Goal: Information Seeking & Learning: Compare options

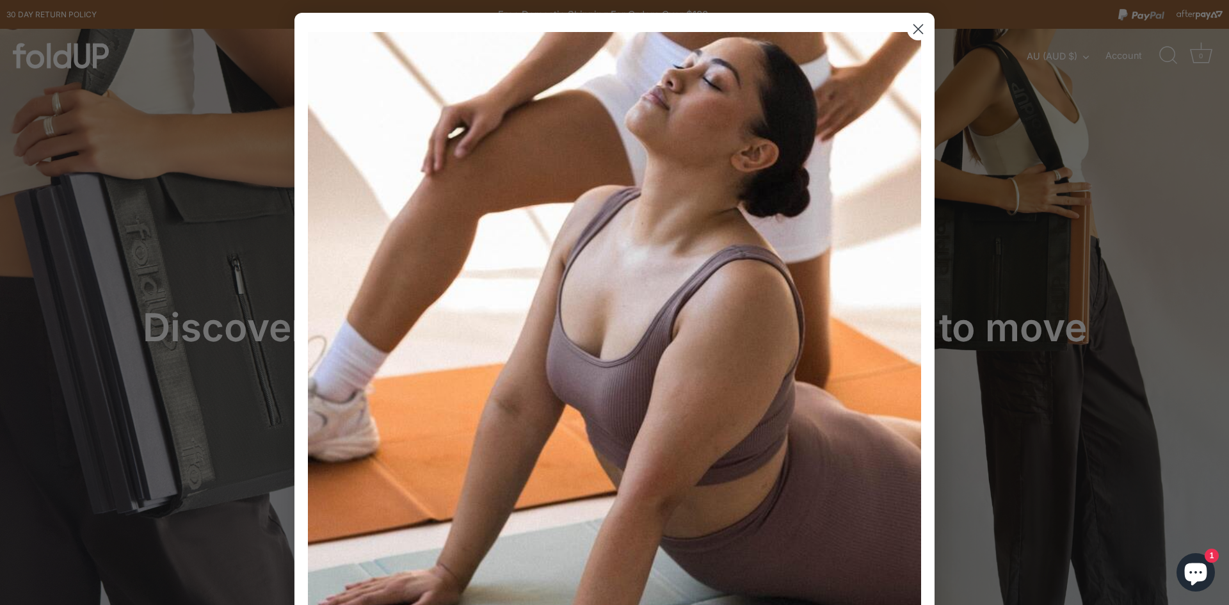
click at [919, 30] on circle "Close dialog" at bounding box center [918, 29] width 21 height 21
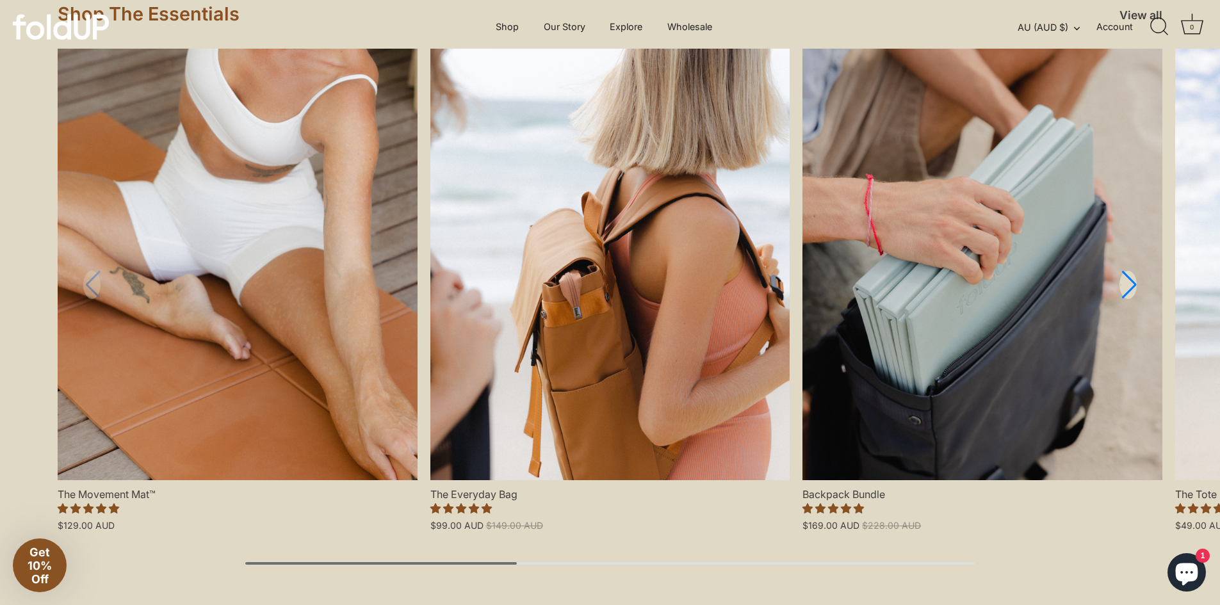
scroll to position [1344, 0]
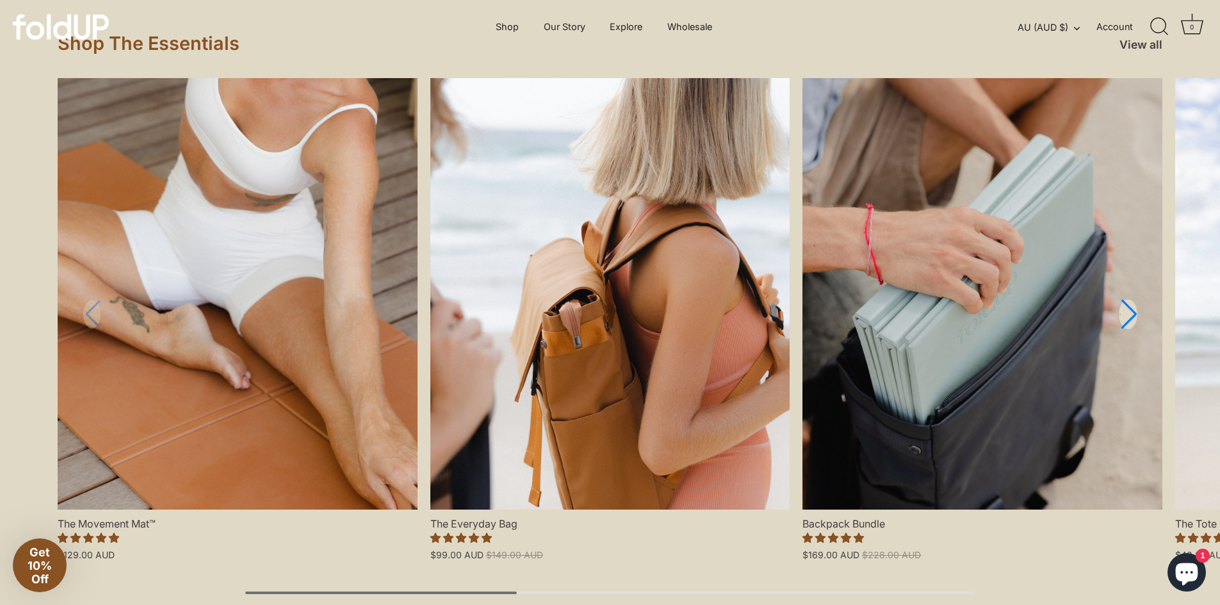
click at [1124, 311] on link "Next slide" at bounding box center [1127, 315] width 19 height 30
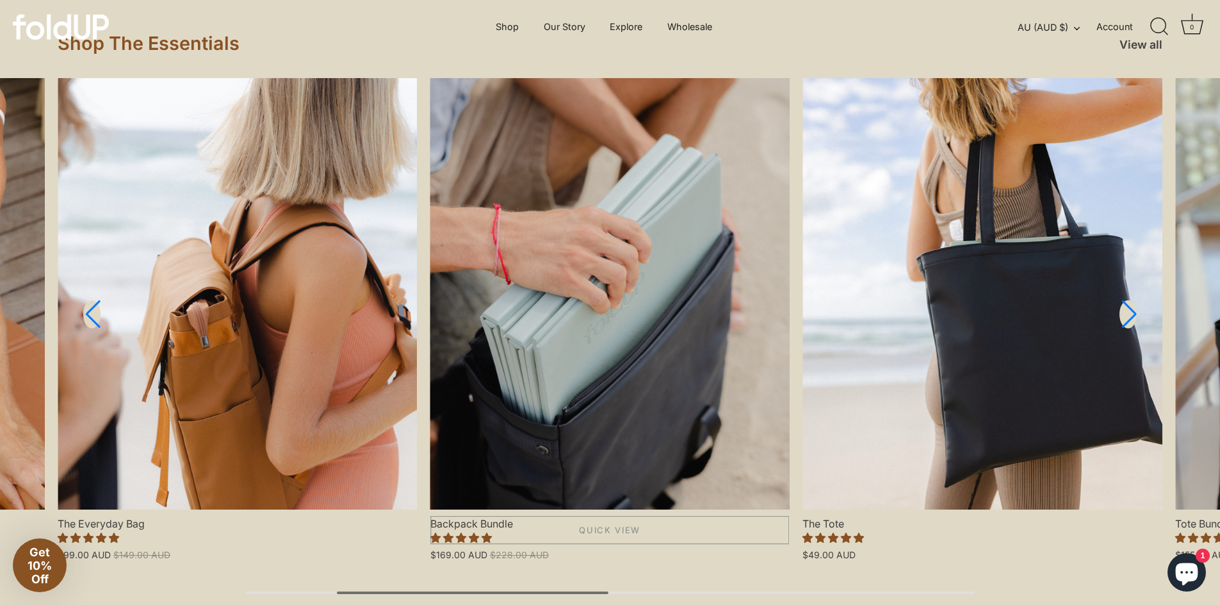
click at [591, 245] on link "Backpack Bundle" at bounding box center [610, 294] width 360 height 432
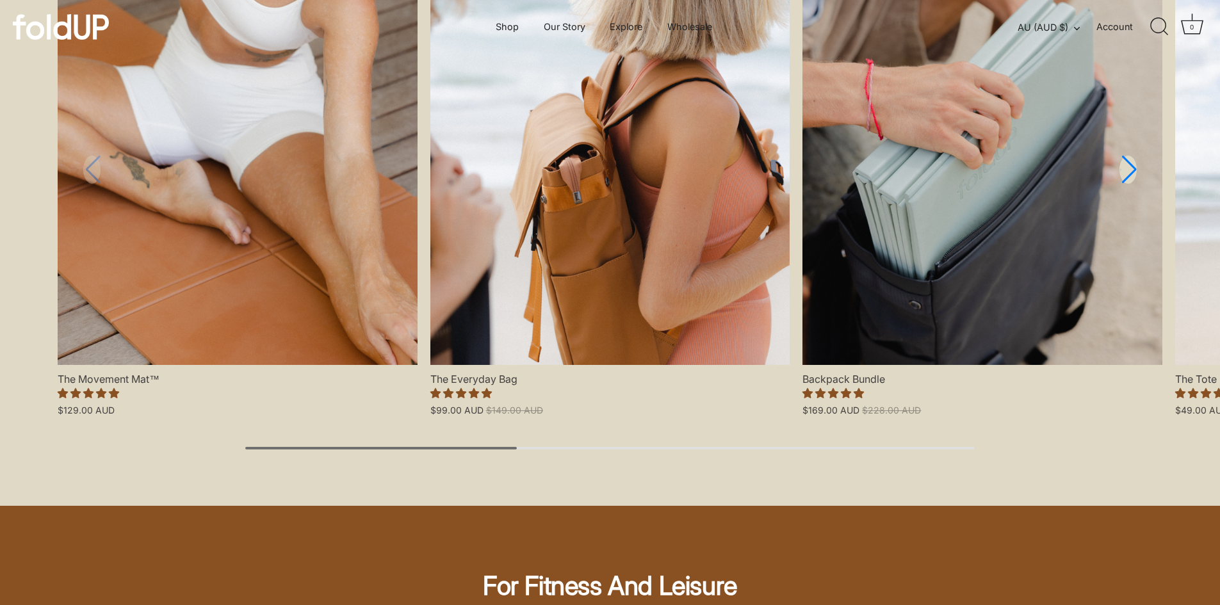
scroll to position [1280, 0]
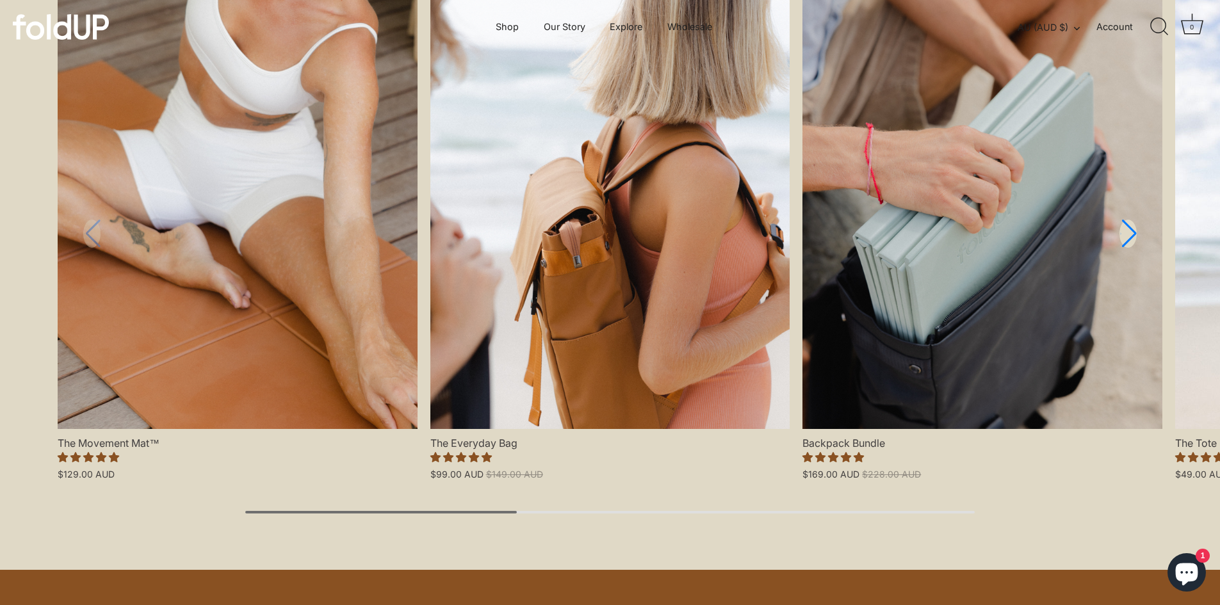
click at [597, 242] on link "The Everyday Bag" at bounding box center [610, 213] width 360 height 432
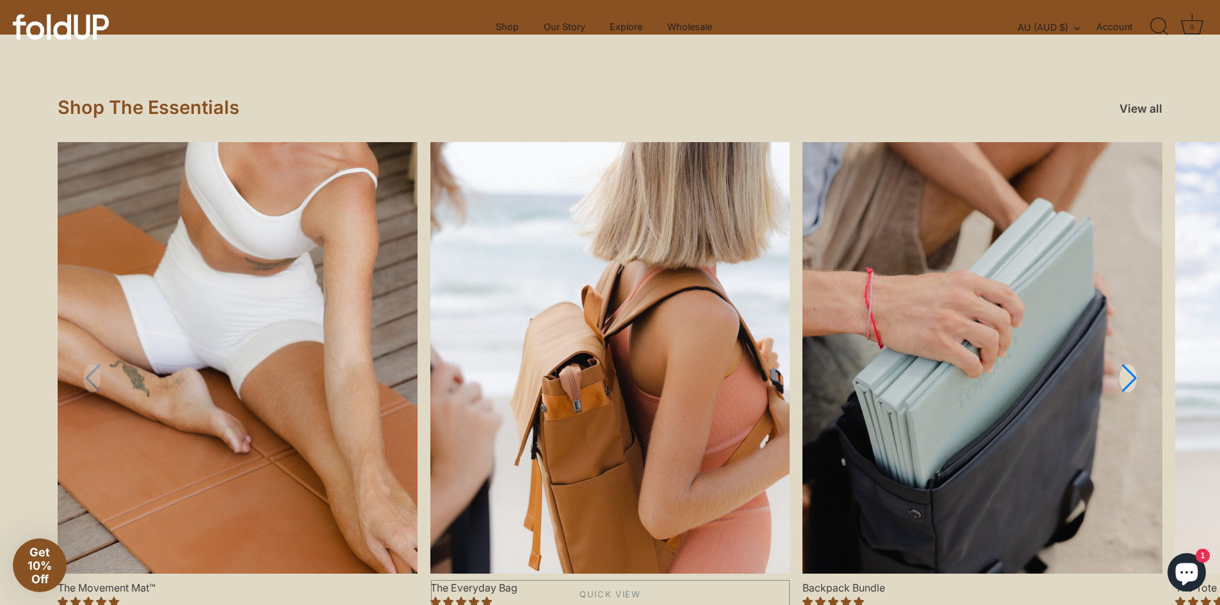
click at [643, 364] on link "The Everyday Bag" at bounding box center [610, 358] width 360 height 432
click at [135, 343] on link "The Movement Mat™" at bounding box center [238, 358] width 360 height 432
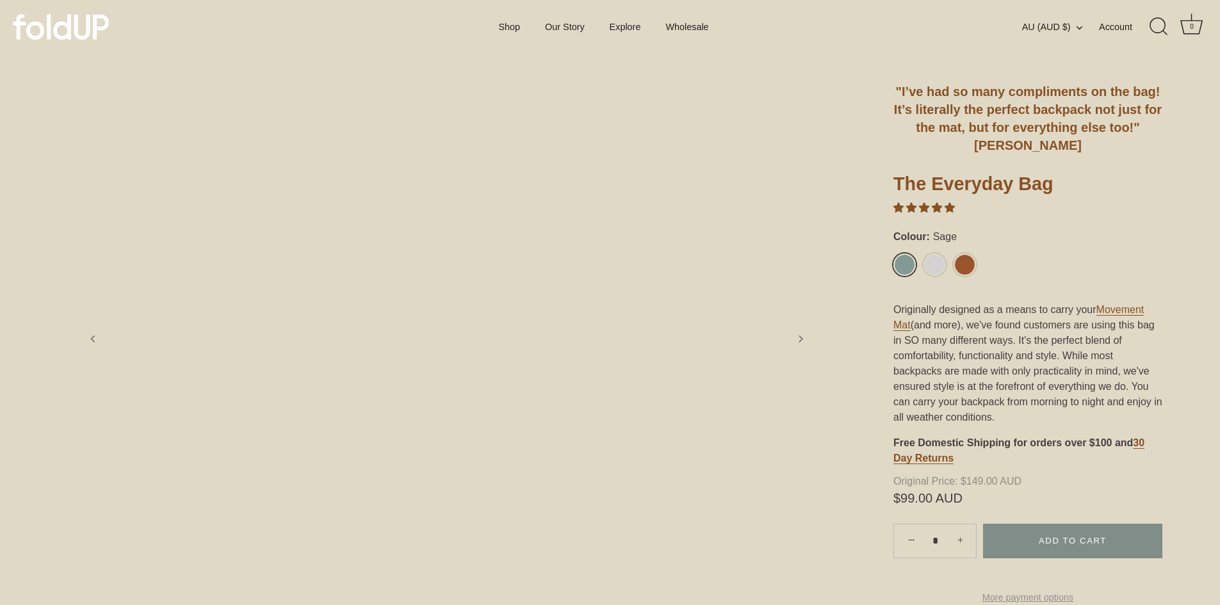
click at [526, 310] on img at bounding box center [644, 343] width 383 height 471
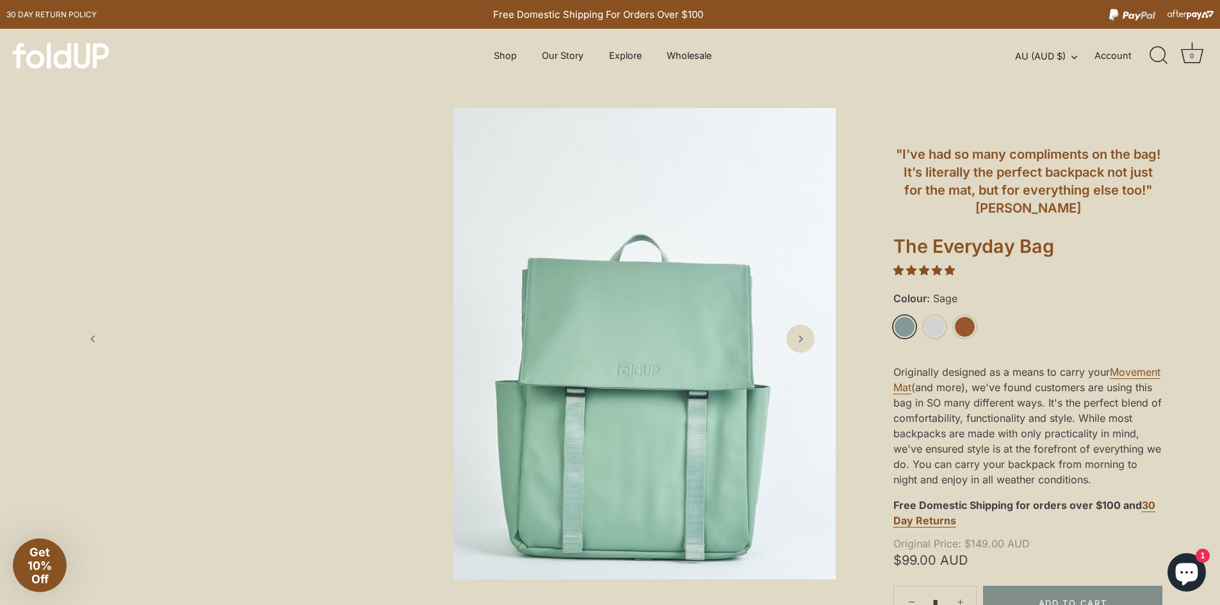
click at [621, 348] on img at bounding box center [644, 343] width 383 height 471
click at [586, 300] on img at bounding box center [644, 343] width 383 height 471
click at [799, 336] on icon "Next slide" at bounding box center [799, 338] width 13 height 13
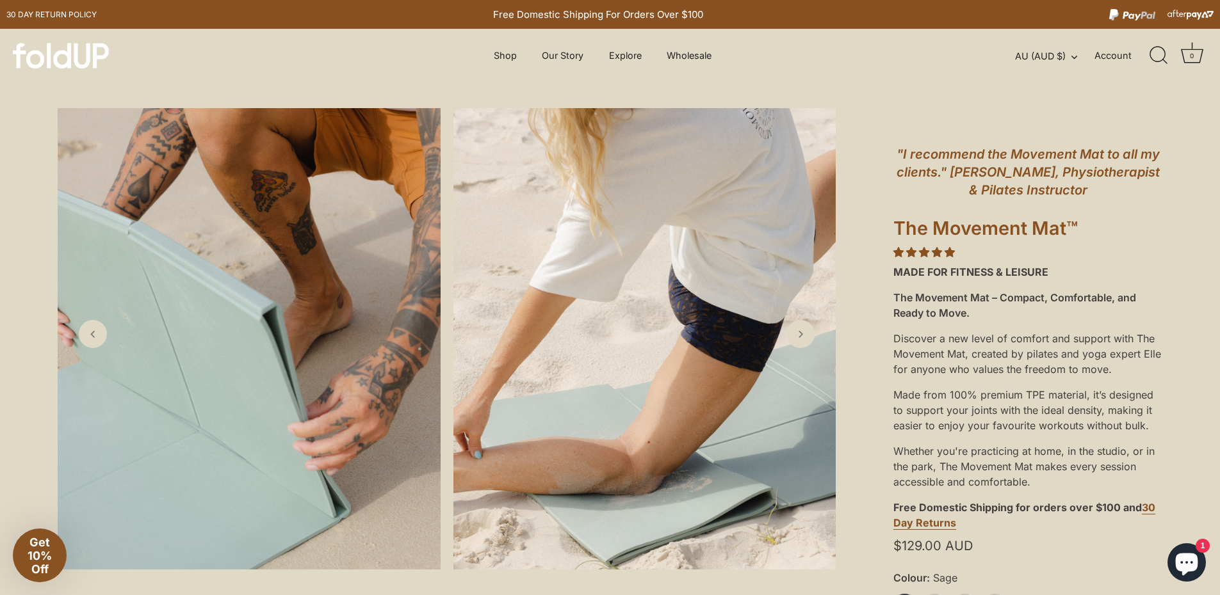
scroll to position [320, 0]
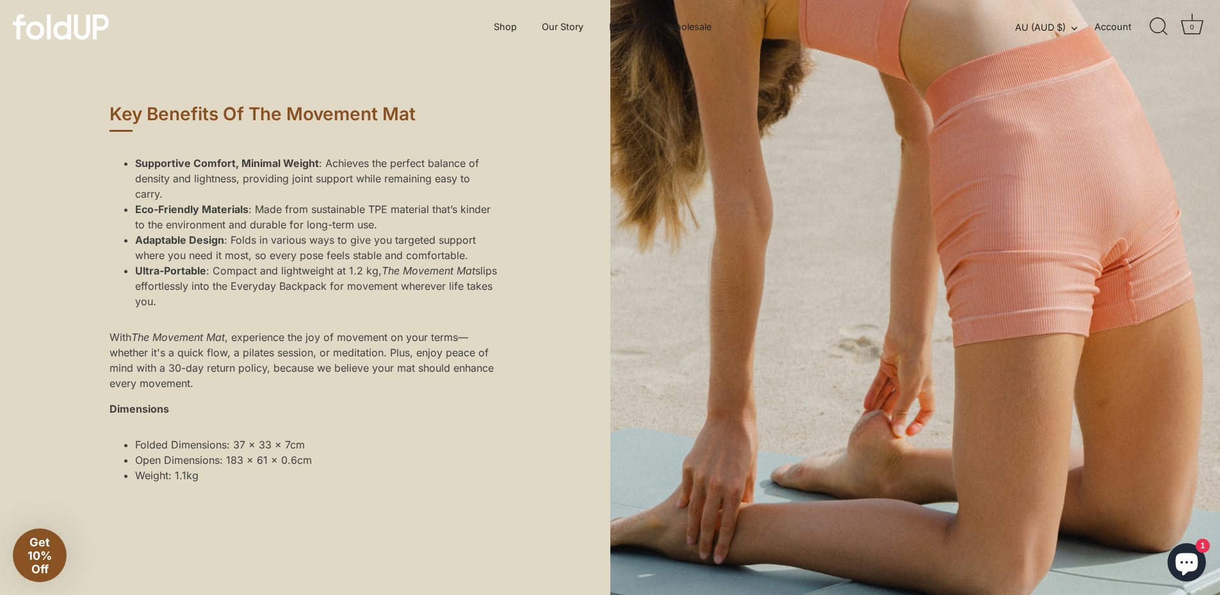
click at [749, 349] on div at bounding box center [915, 335] width 610 height 732
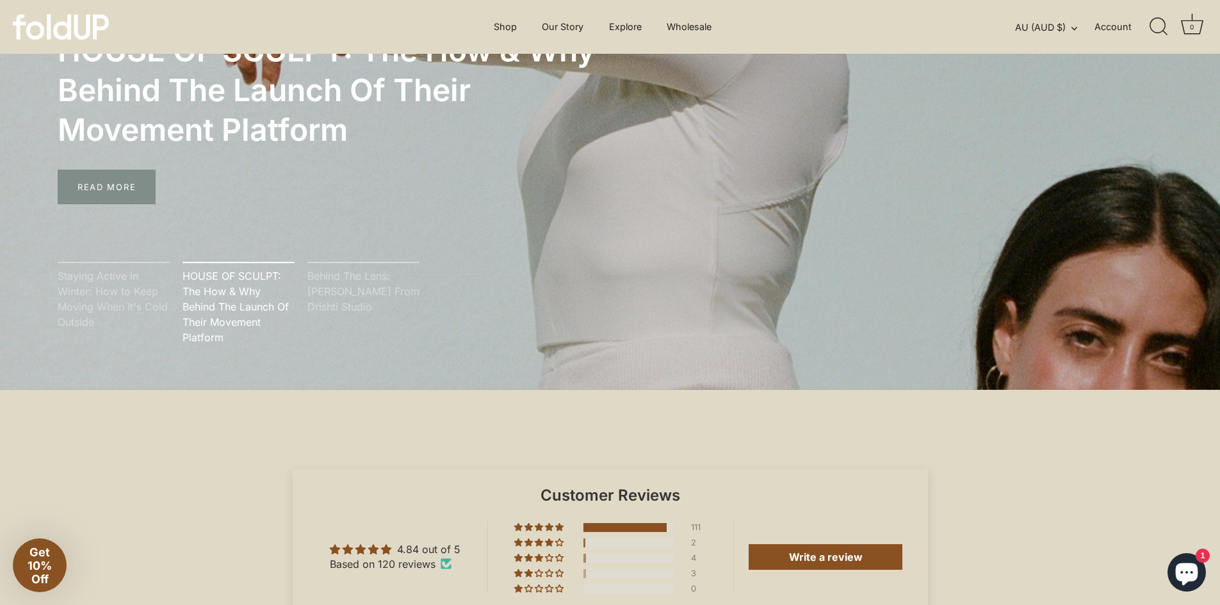
scroll to position [3201, 0]
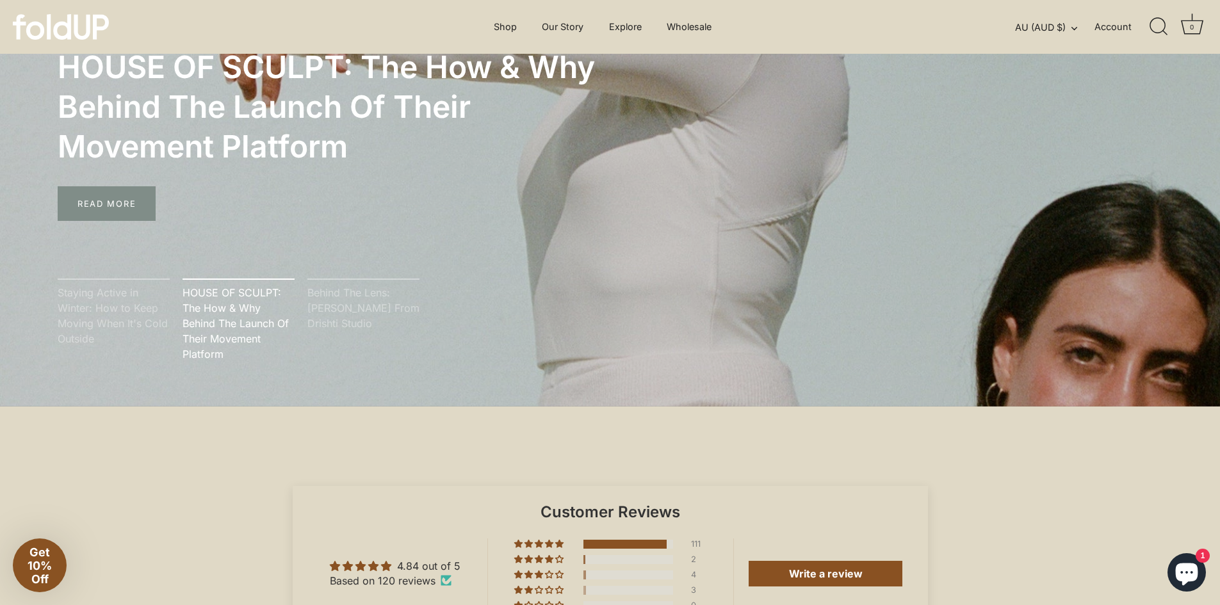
click at [26, 22] on img at bounding box center [61, 27] width 96 height 26
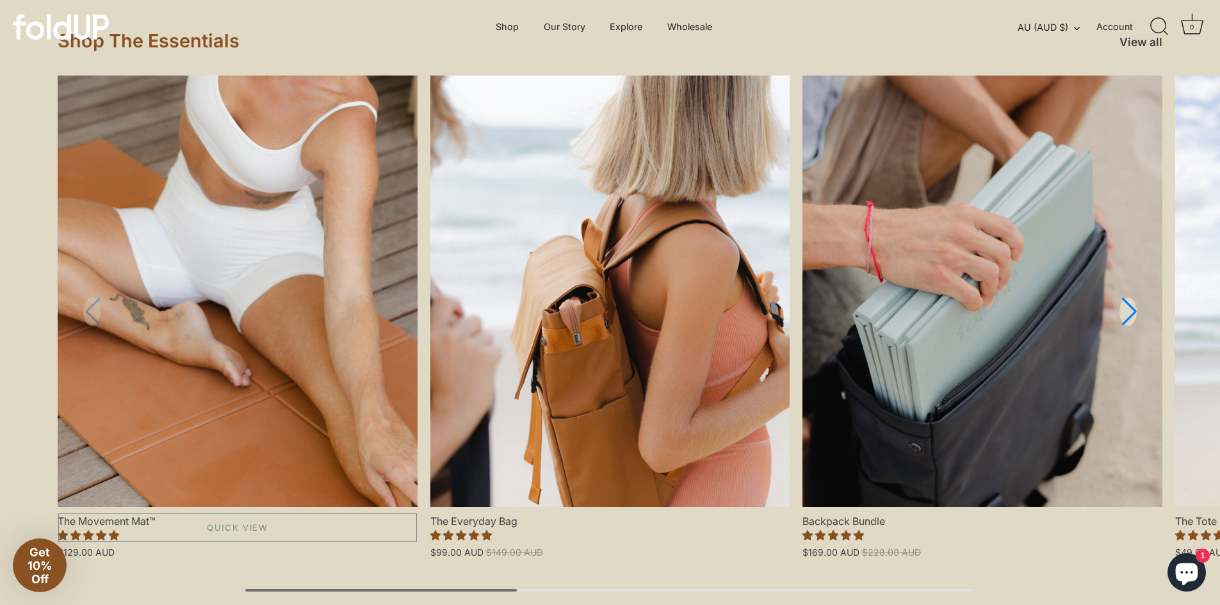
scroll to position [1344, 0]
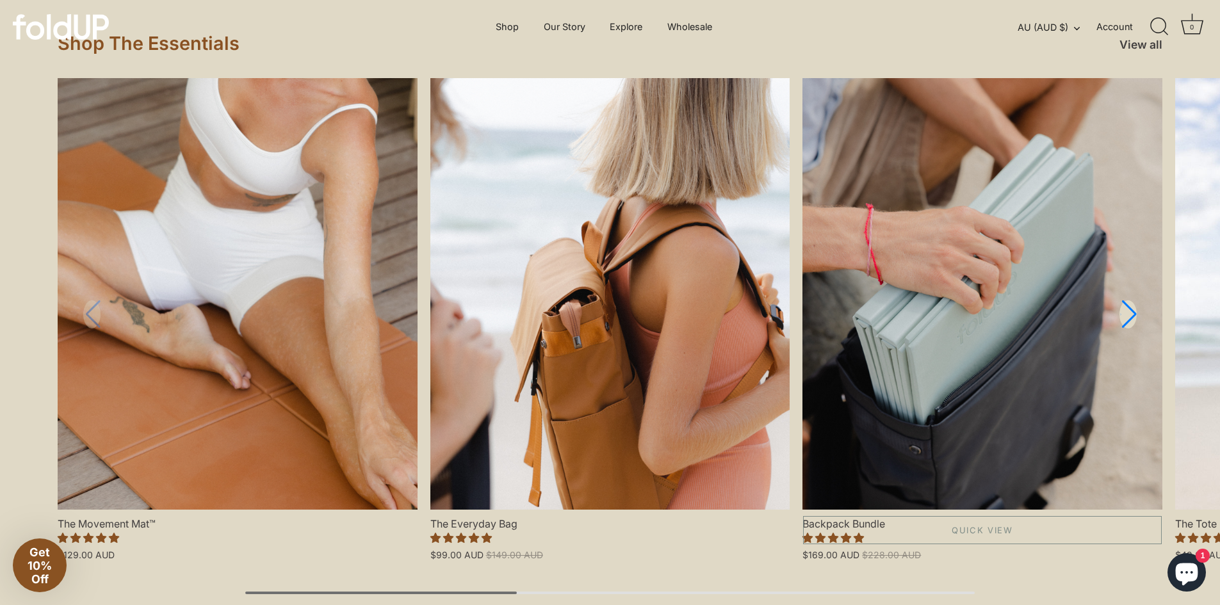
click at [986, 341] on link "Backpack Bundle" at bounding box center [982, 294] width 360 height 432
click at [1134, 311] on link "Next slide" at bounding box center [1127, 315] width 19 height 30
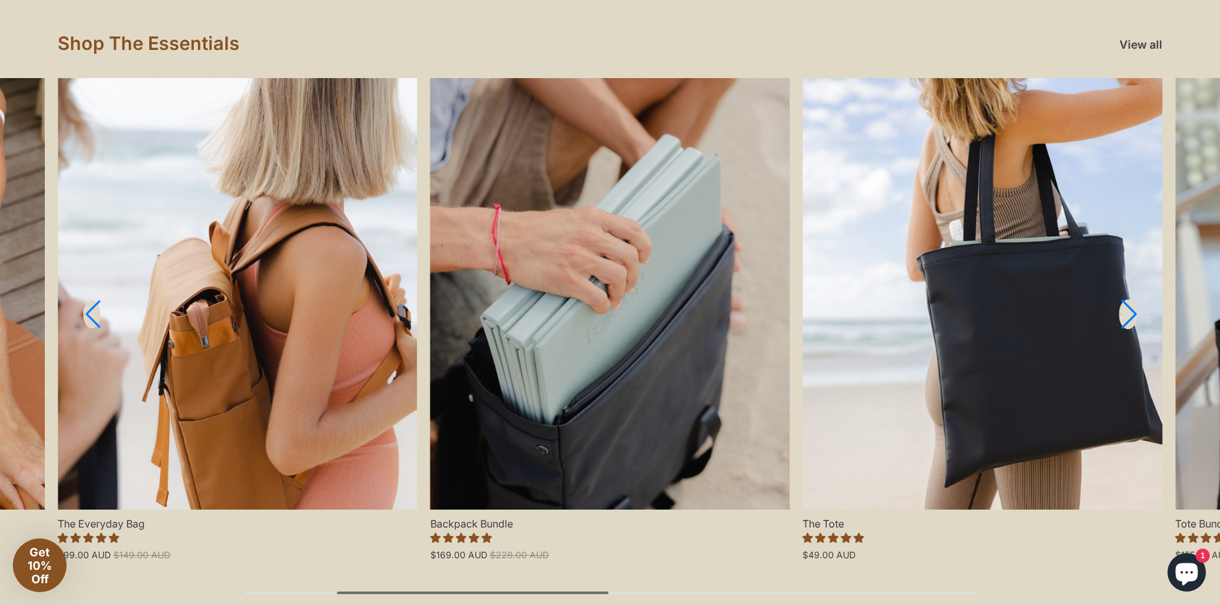
click at [1134, 311] on link "Next slide" at bounding box center [1127, 315] width 19 height 30
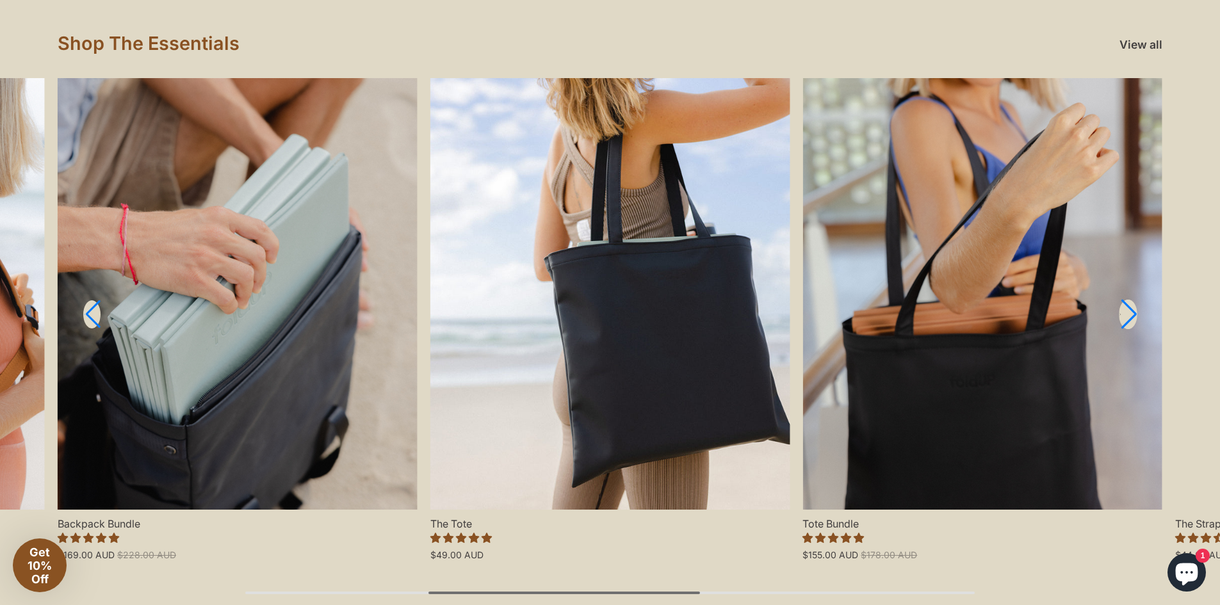
click at [1134, 311] on link "Next slide" at bounding box center [1127, 315] width 19 height 30
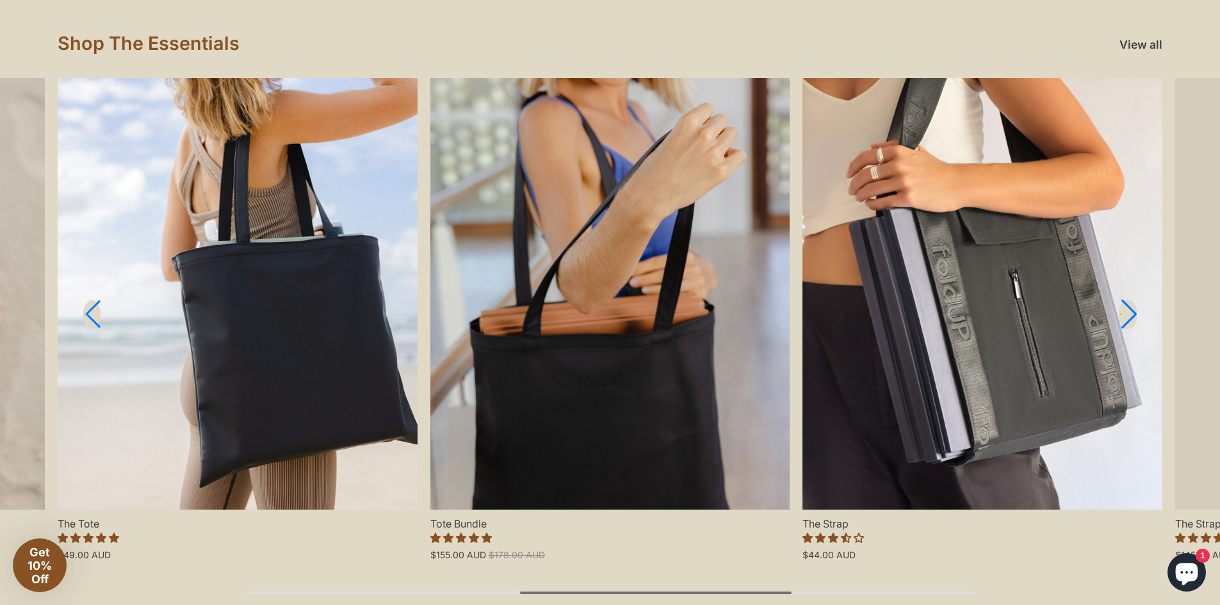
click at [1134, 311] on link "Next slide" at bounding box center [1127, 315] width 19 height 30
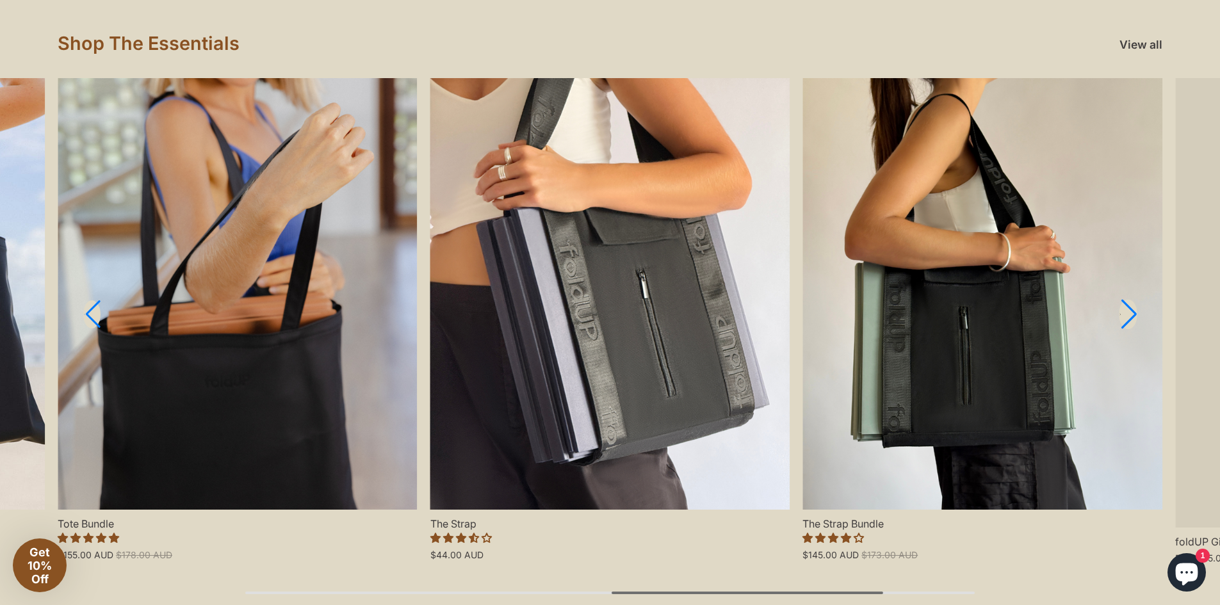
click at [1134, 311] on link "Next slide" at bounding box center [1127, 315] width 19 height 30
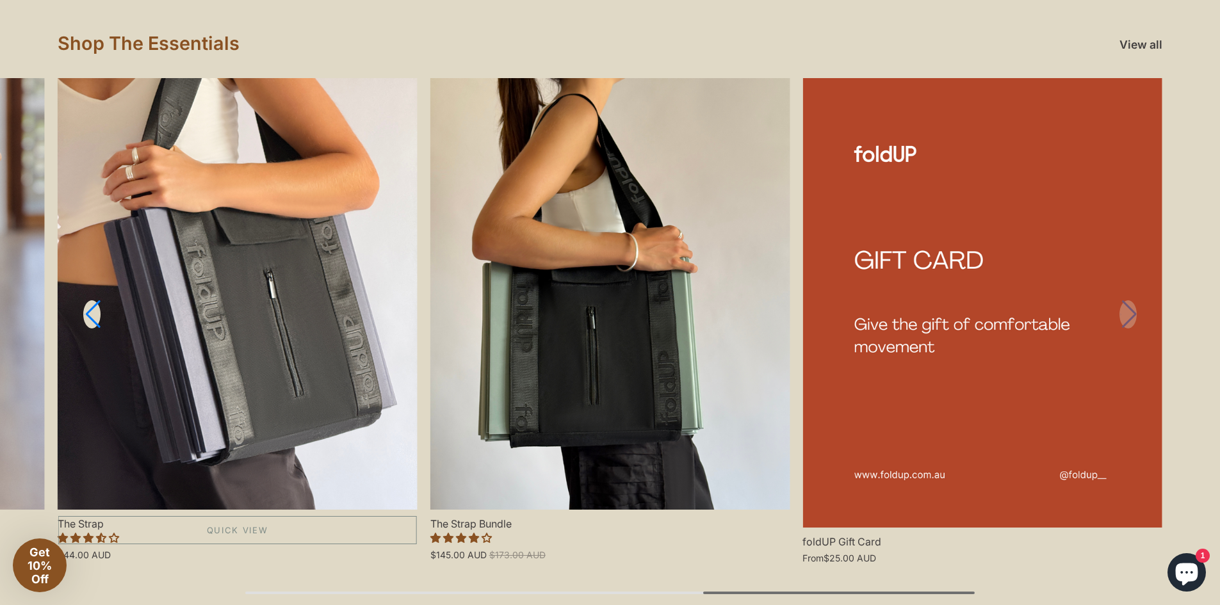
click at [79, 313] on link "The Strap" at bounding box center [238, 294] width 360 height 432
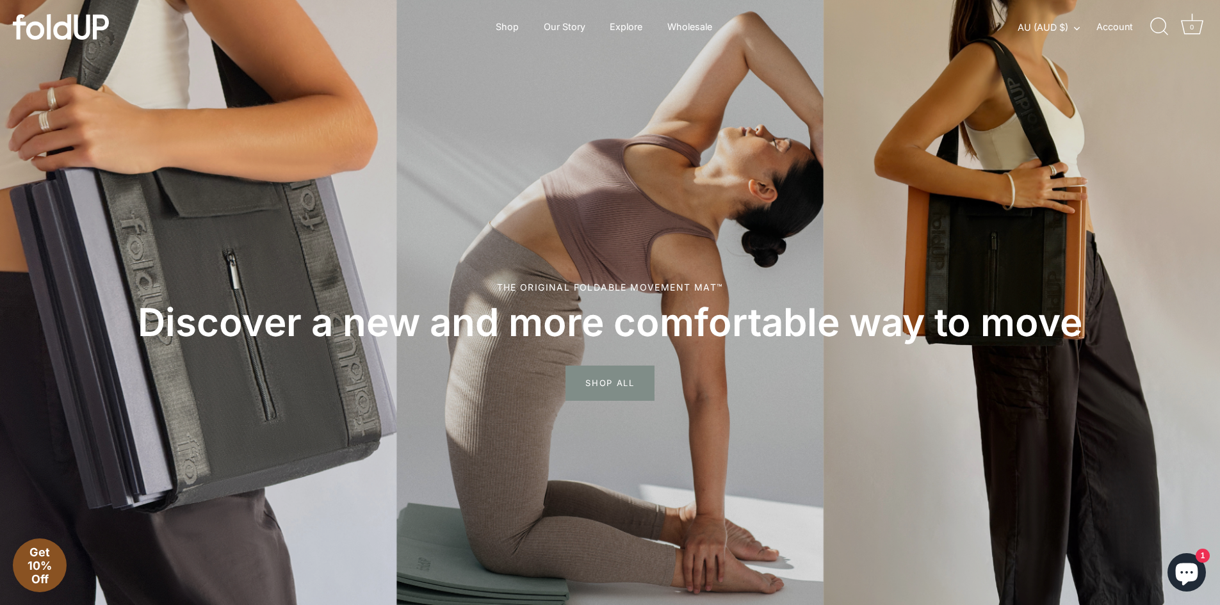
scroll to position [0, 0]
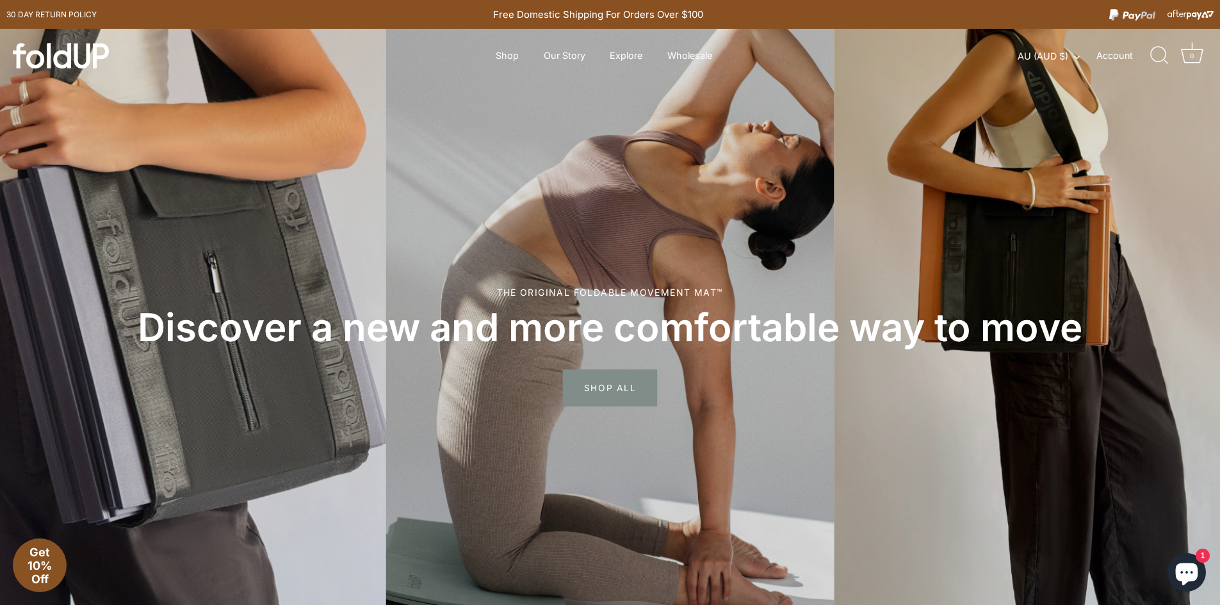
click at [605, 385] on span "SHOP ALL" at bounding box center [610, 388] width 94 height 37
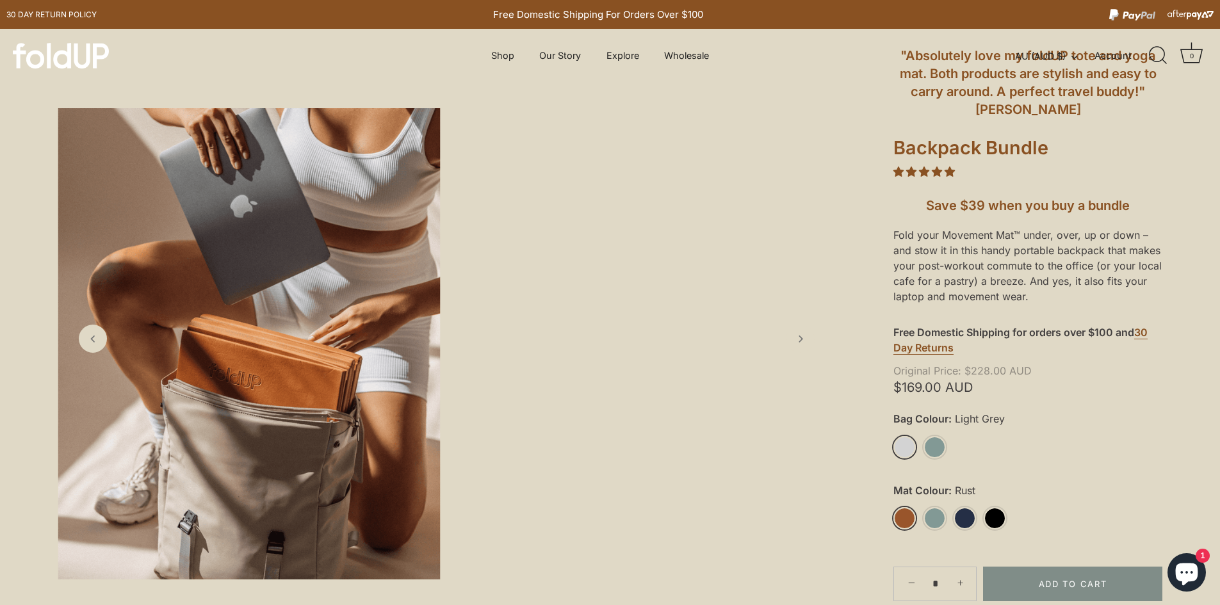
scroll to position [128, 0]
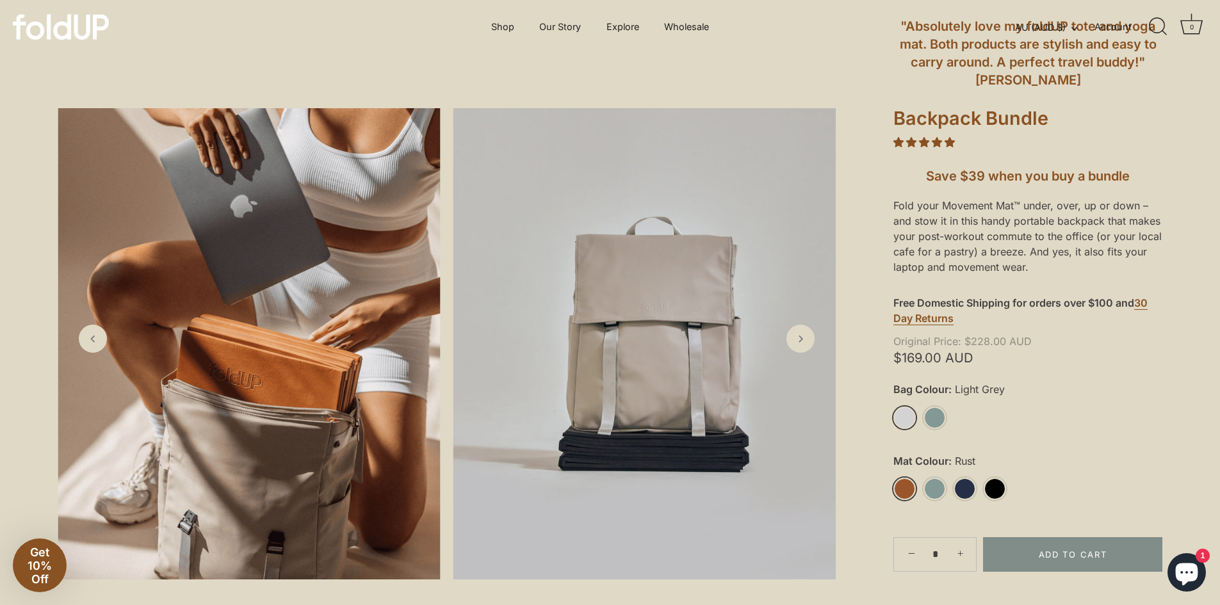
click at [568, 325] on img at bounding box center [644, 343] width 383 height 471
click at [365, 352] on img at bounding box center [249, 343] width 383 height 471
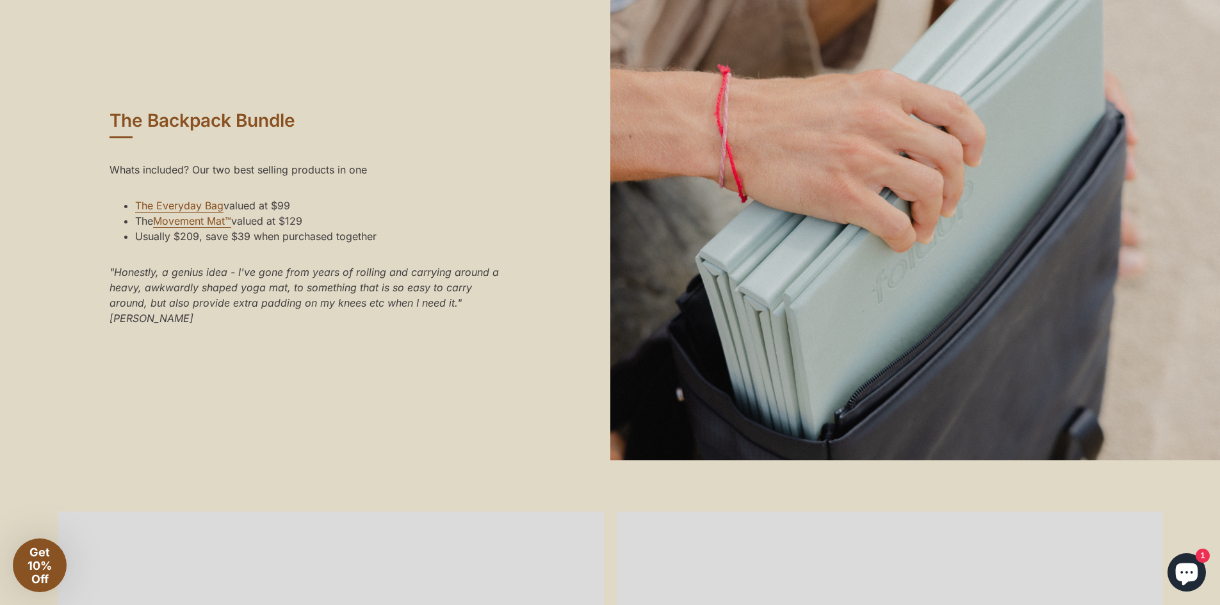
scroll to position [960, 0]
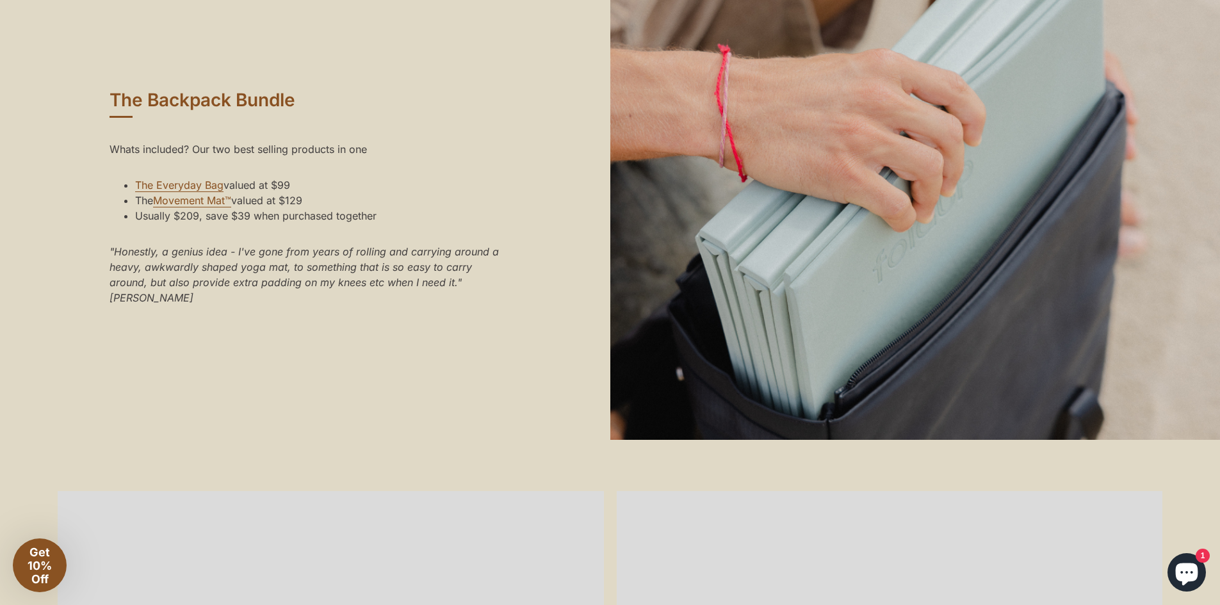
click at [864, 312] on div at bounding box center [915, 321] width 610 height 732
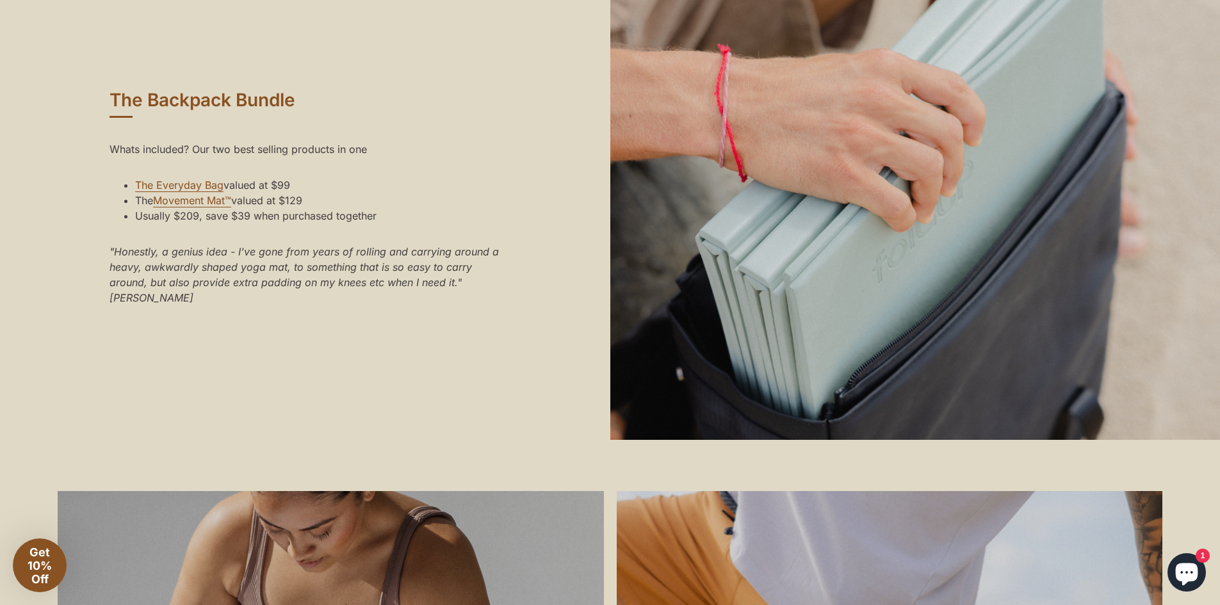
drag, startPoint x: 850, startPoint y: 259, endPoint x: 818, endPoint y: 205, distance: 62.6
click at [818, 205] on div at bounding box center [915, 321] width 610 height 732
drag, startPoint x: 818, startPoint y: 205, endPoint x: 804, endPoint y: 238, distance: 35.6
click at [804, 238] on div at bounding box center [915, 321] width 610 height 732
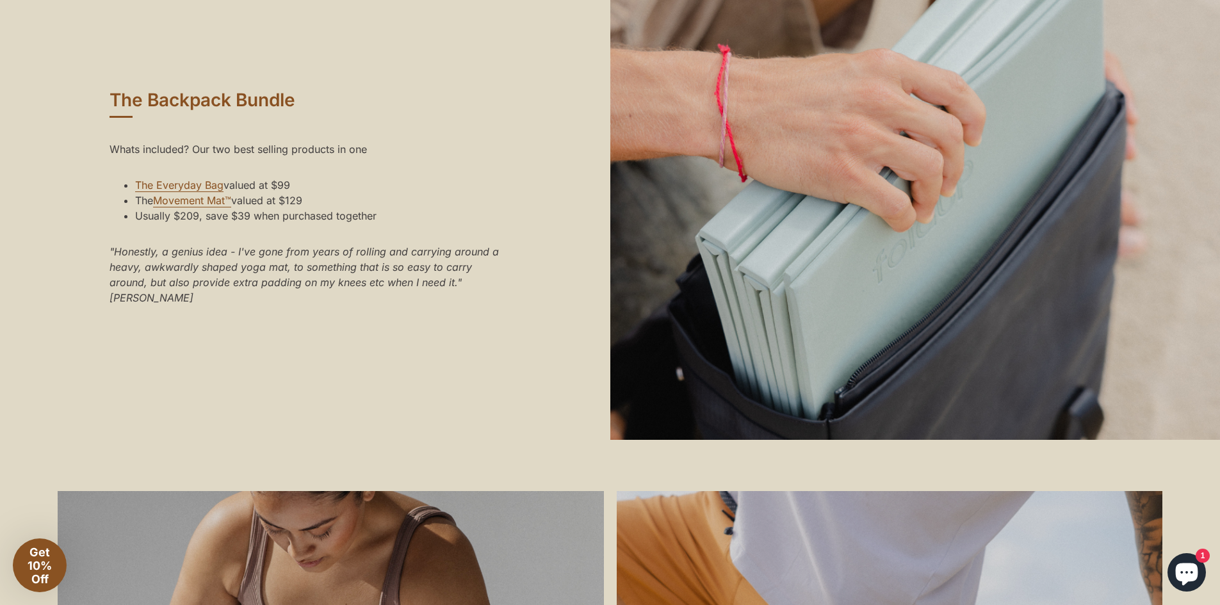
click at [804, 238] on div at bounding box center [915, 321] width 610 height 732
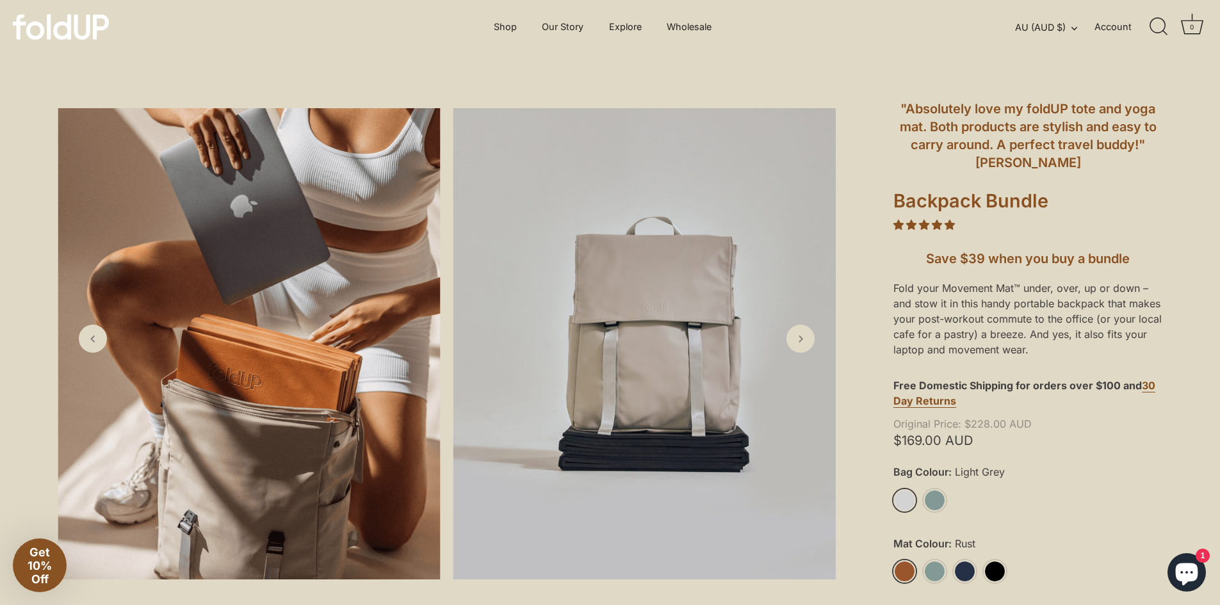
scroll to position [0, 0]
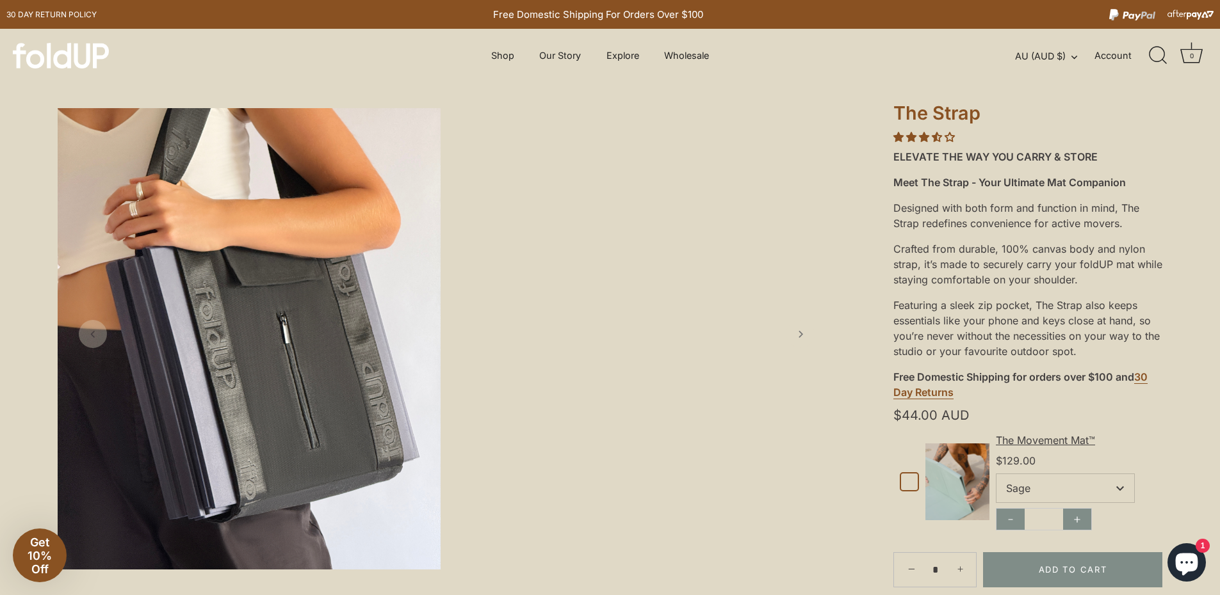
scroll to position [64, 0]
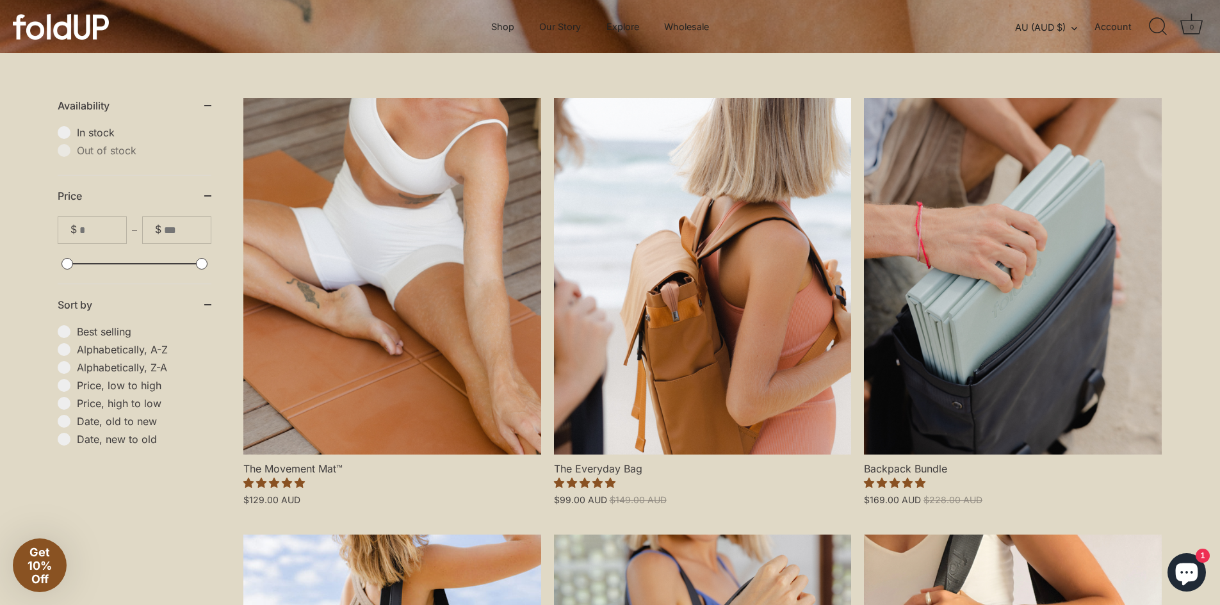
scroll to position [256, 0]
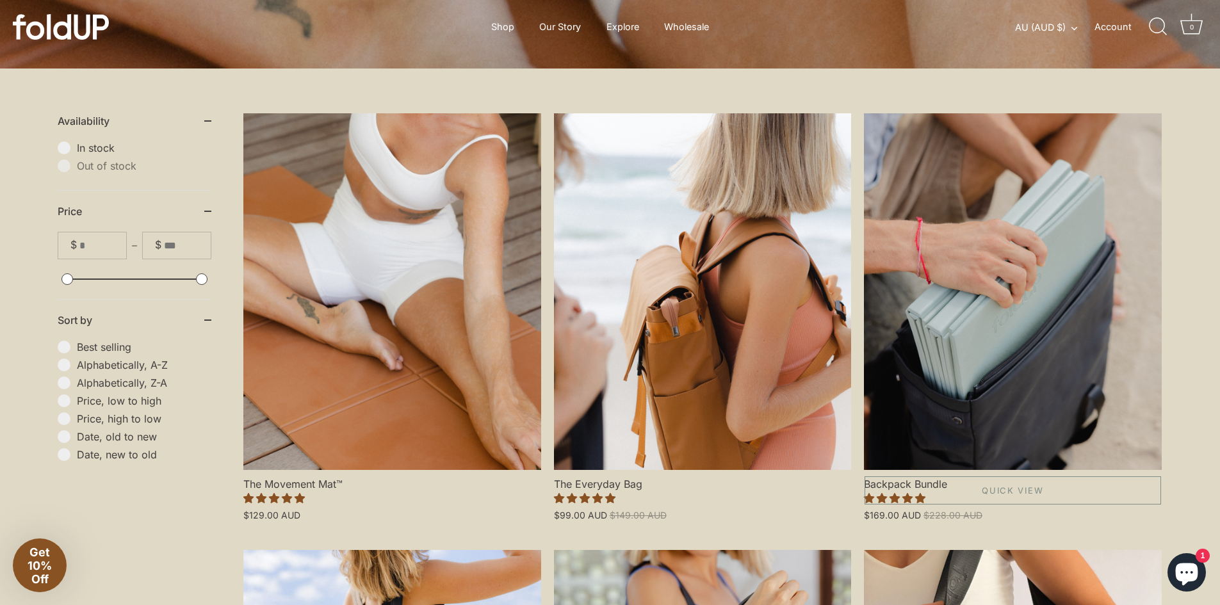
click at [1027, 350] on link "Backpack Bundle" at bounding box center [1013, 291] width 298 height 357
click at [816, 307] on link "The Everyday Bag" at bounding box center [703, 291] width 298 height 357
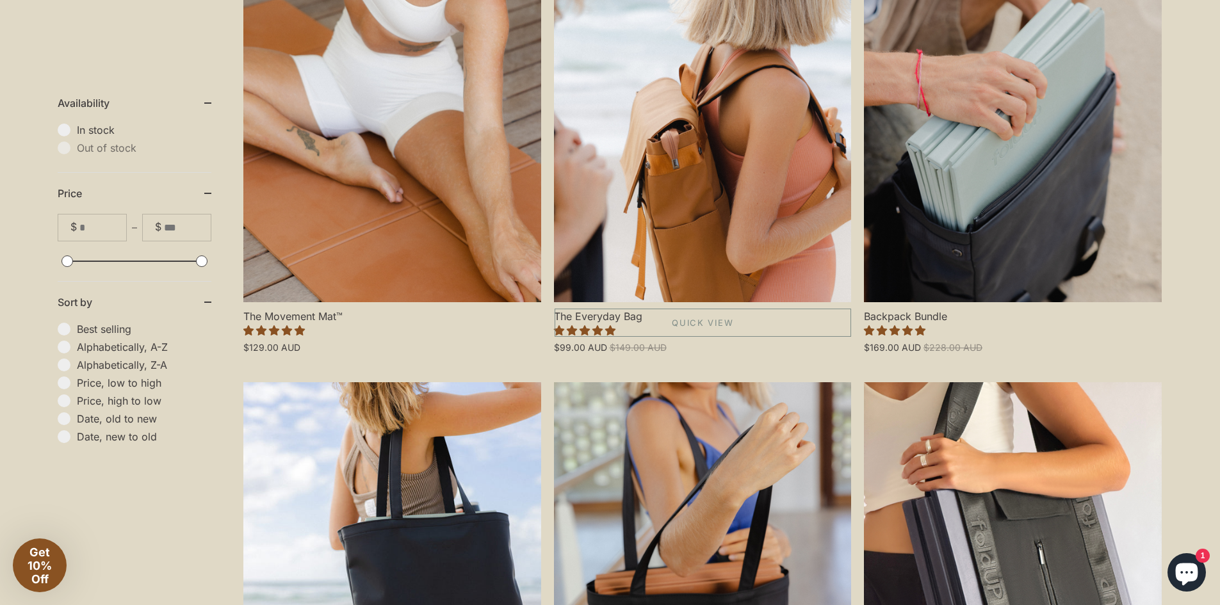
scroll to position [576, 0]
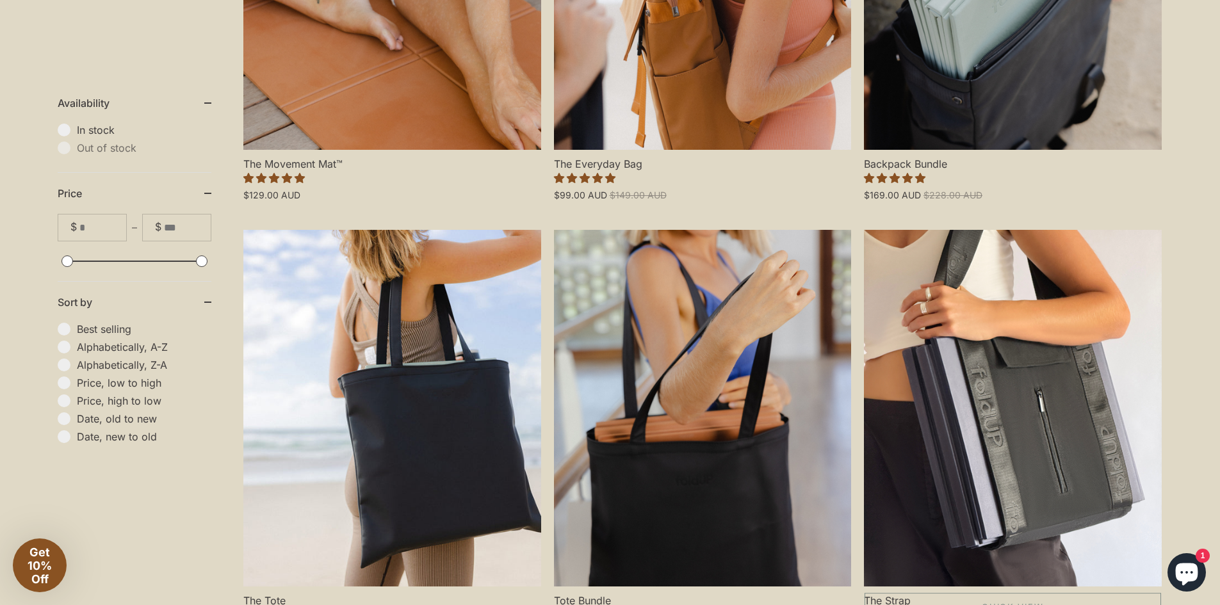
click at [978, 360] on link "The Strap" at bounding box center [1013, 408] width 298 height 357
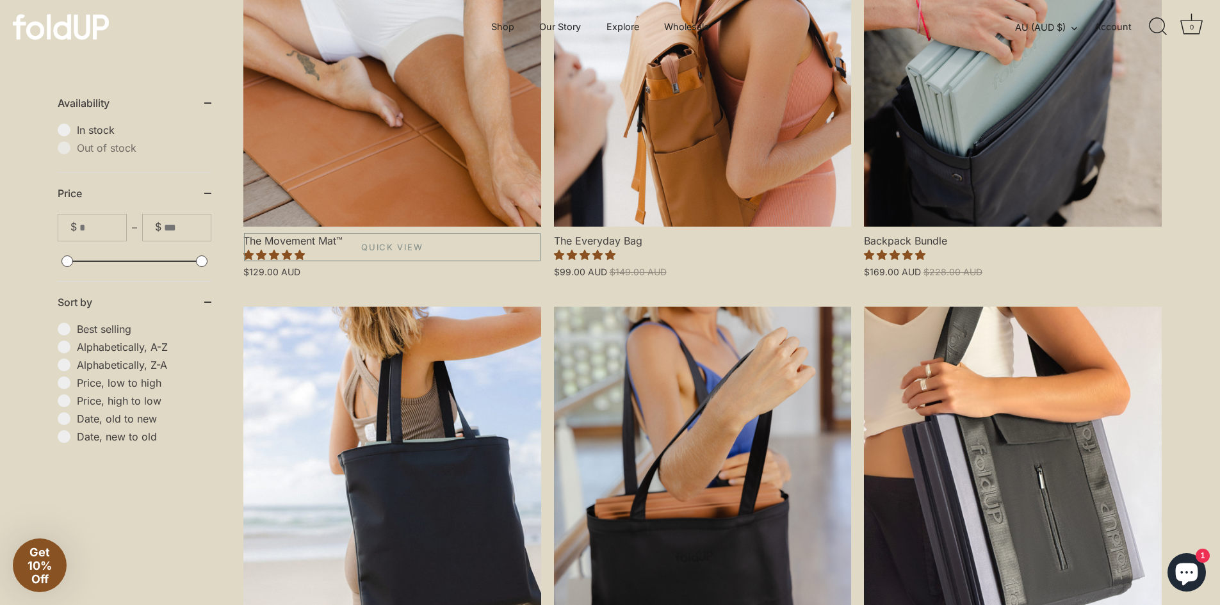
scroll to position [256, 0]
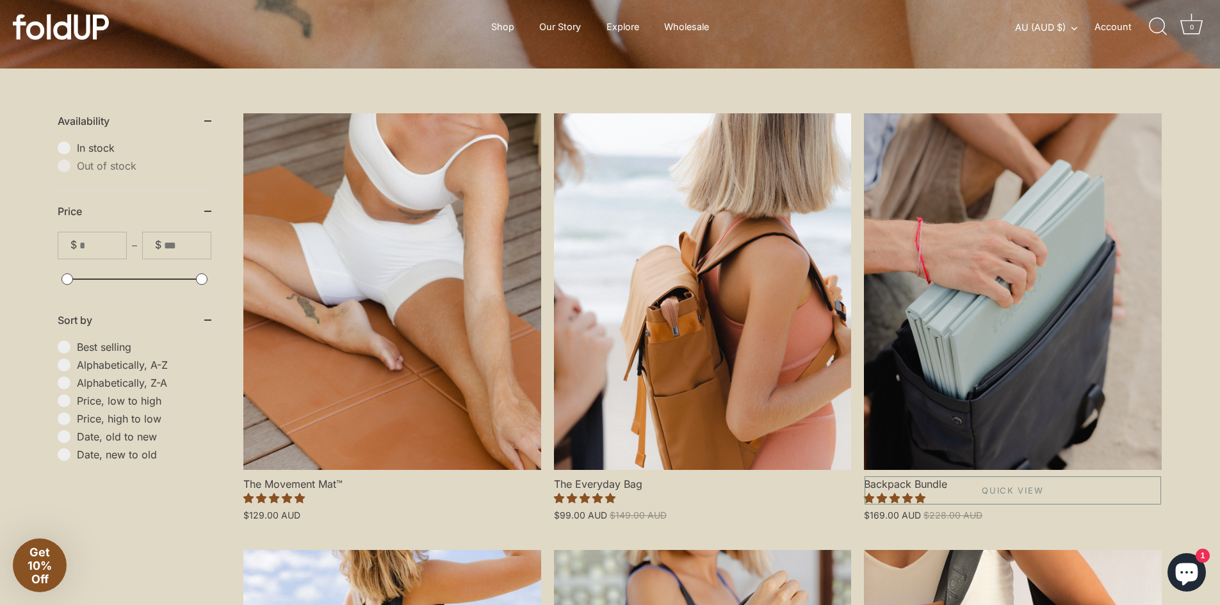
click at [932, 296] on link "Backpack Bundle" at bounding box center [1013, 291] width 298 height 357
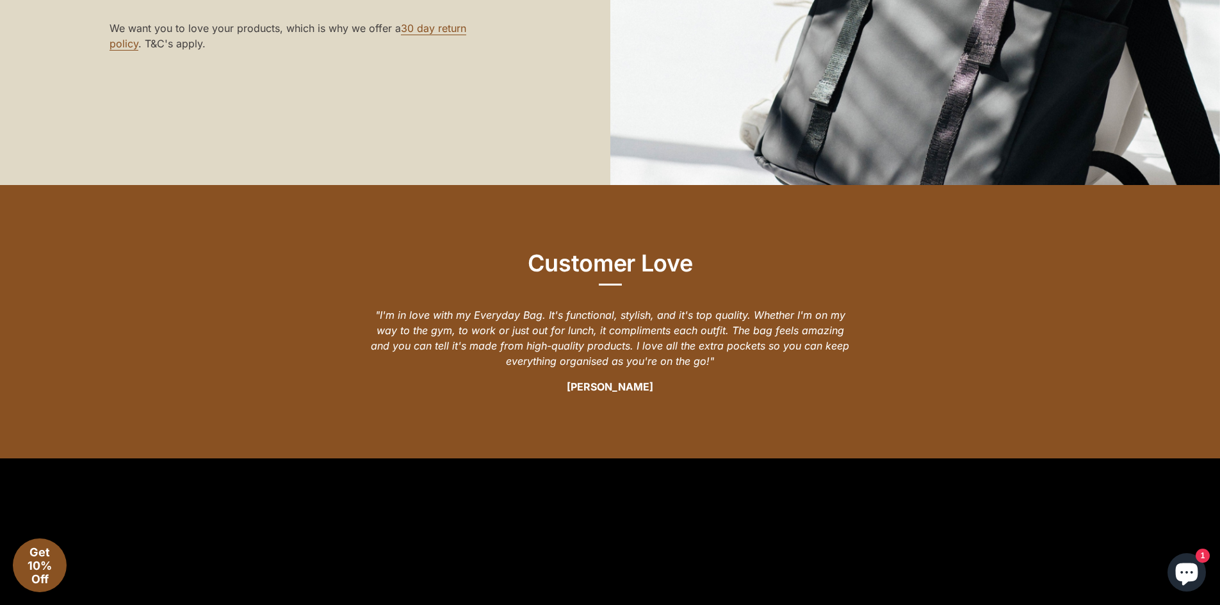
scroll to position [1544, 0]
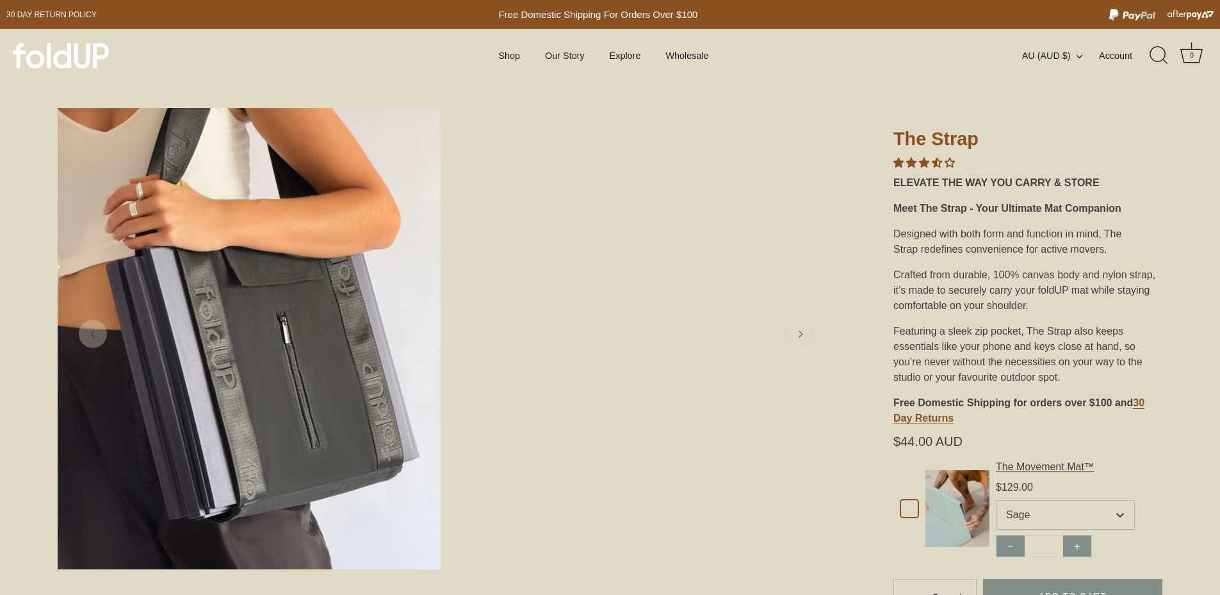
scroll to position [192, 0]
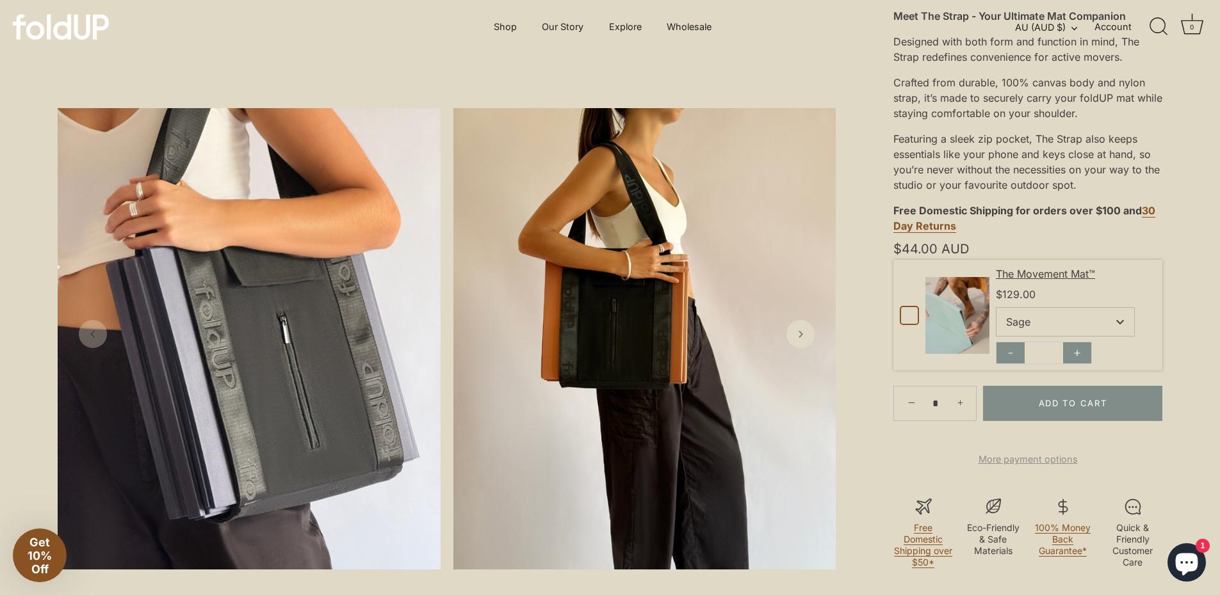
click at [968, 309] on img at bounding box center [957, 315] width 64 height 77
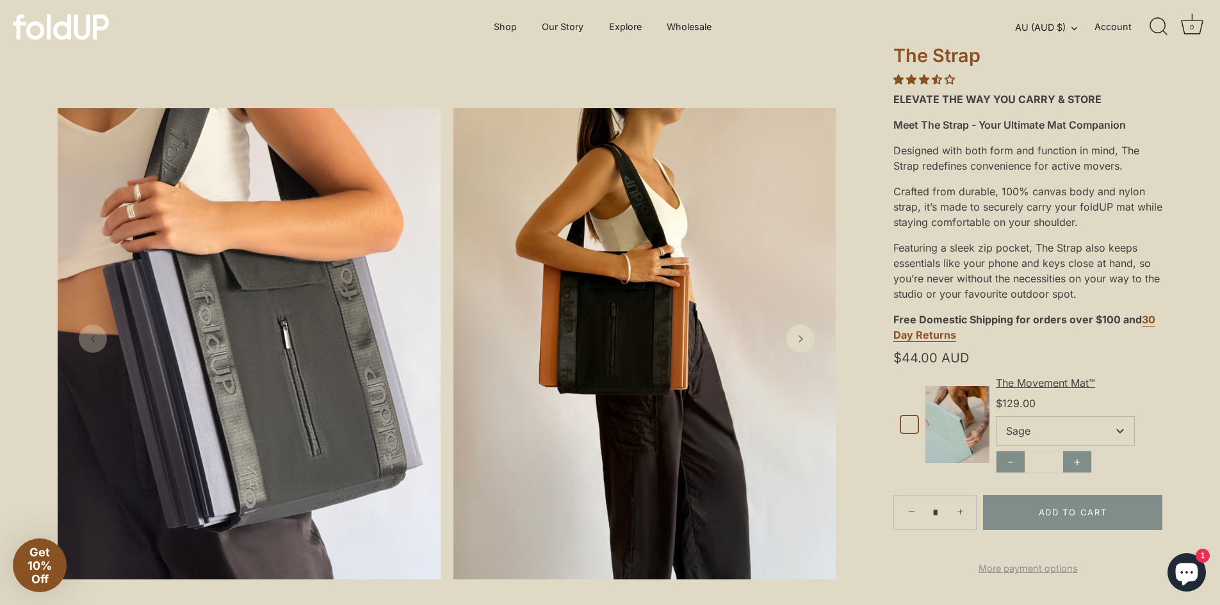
scroll to position [0, 0]
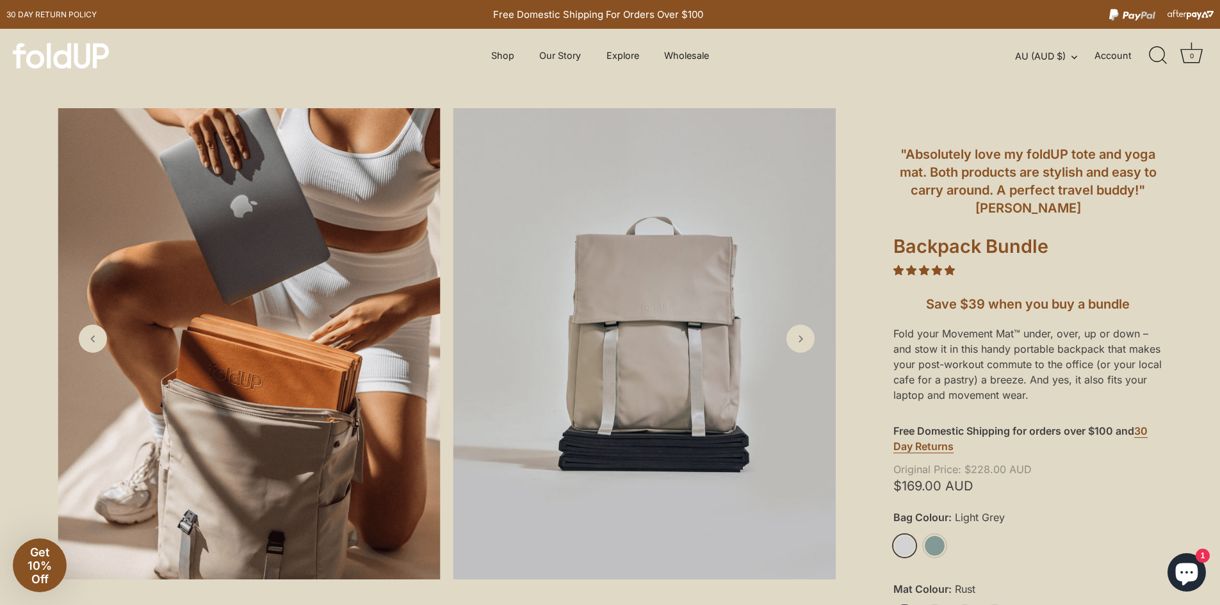
click at [362, 268] on img at bounding box center [249, 343] width 383 height 471
click at [312, 208] on img at bounding box center [249, 343] width 383 height 471
